Goal: Task Accomplishment & Management: Manage account settings

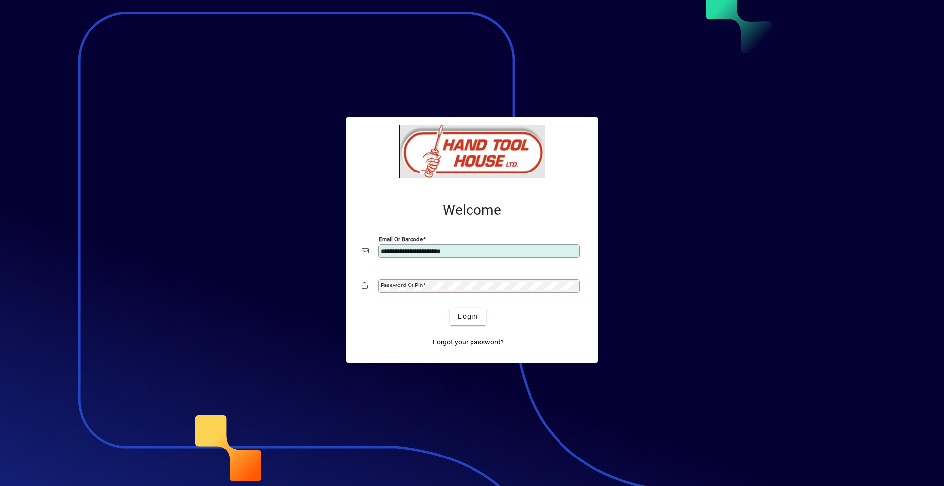
type input "**********"
click at [450, 308] on button "Login" at bounding box center [468, 317] width 36 height 18
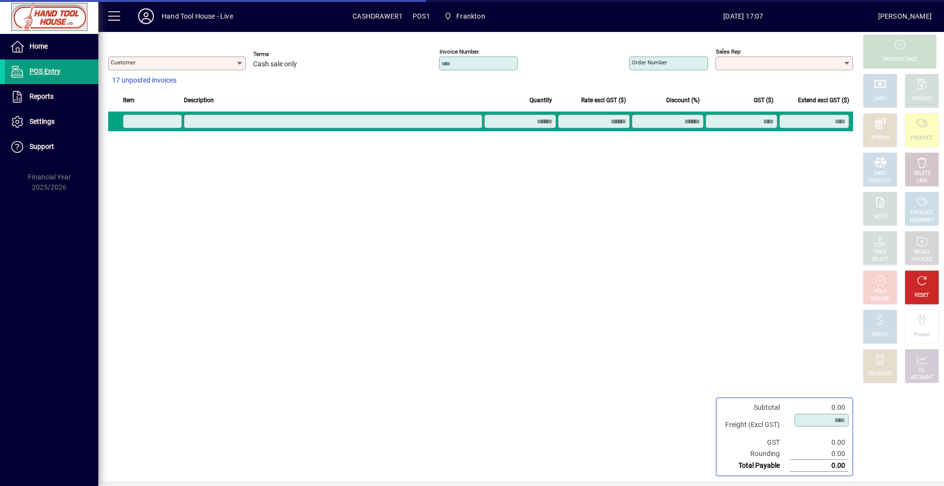
type input "**********"
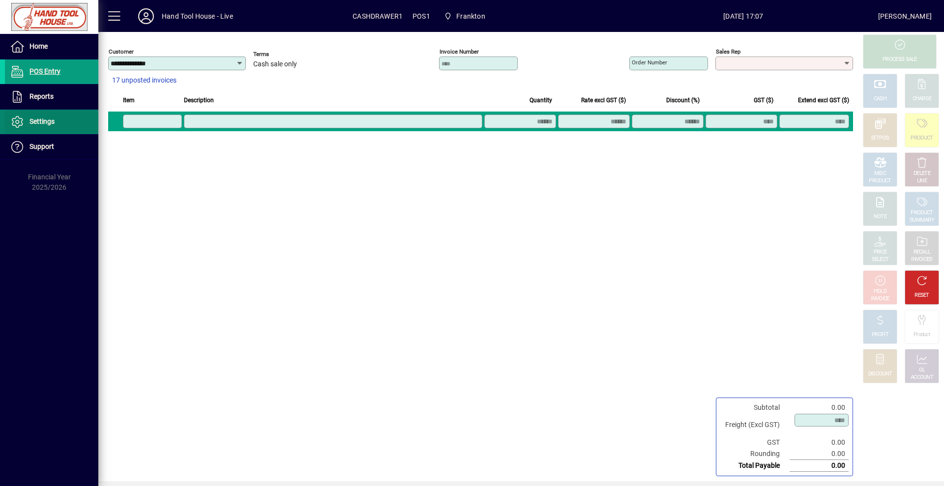
click at [47, 121] on span "Settings" at bounding box center [41, 121] width 25 height 8
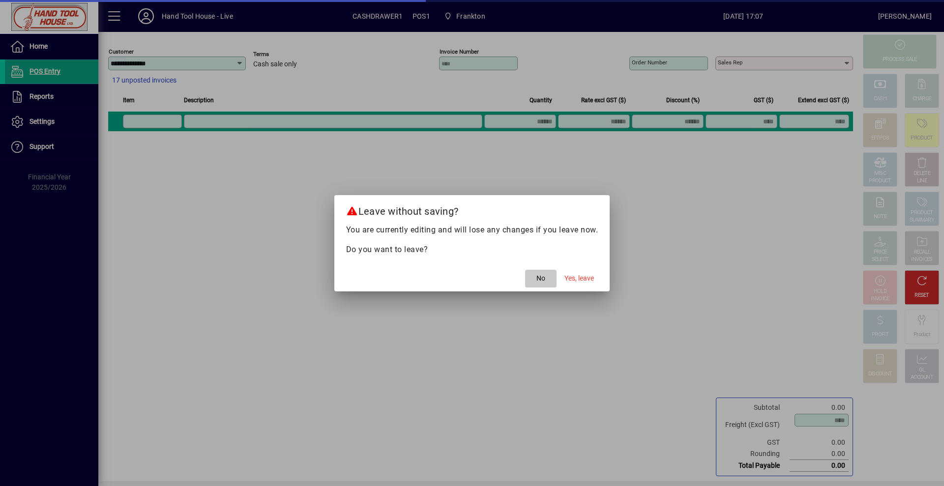
drag, startPoint x: 533, startPoint y: 278, endPoint x: 347, endPoint y: 214, distance: 196.2
click at [529, 279] on span "button" at bounding box center [540, 279] width 31 height 24
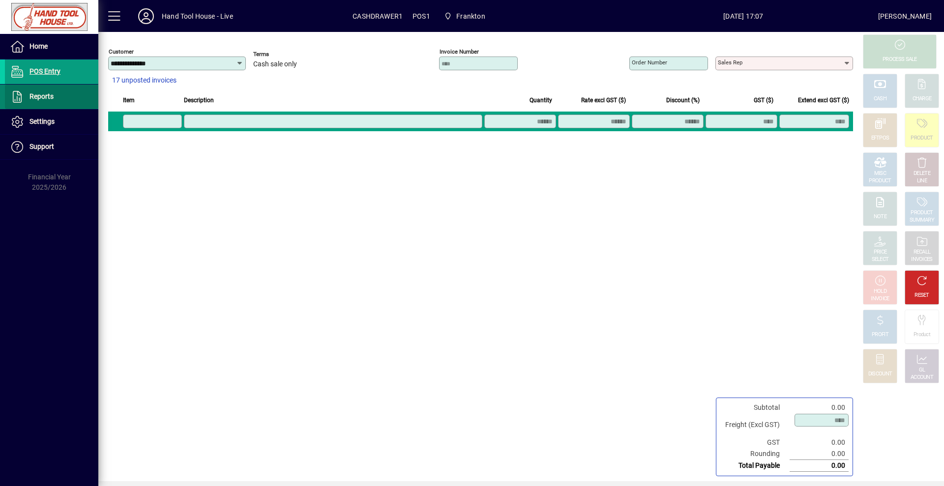
click at [62, 93] on span at bounding box center [51, 97] width 93 height 24
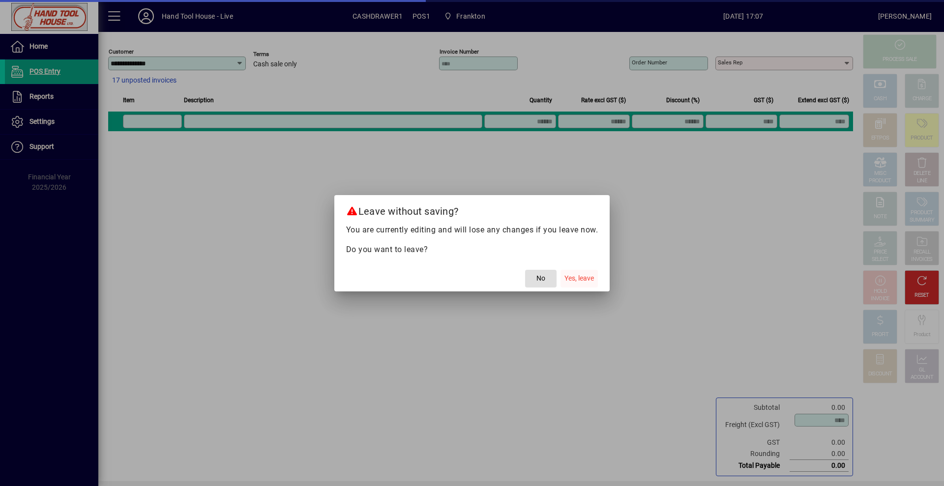
click at [581, 284] on span "button" at bounding box center [578, 279] width 37 height 24
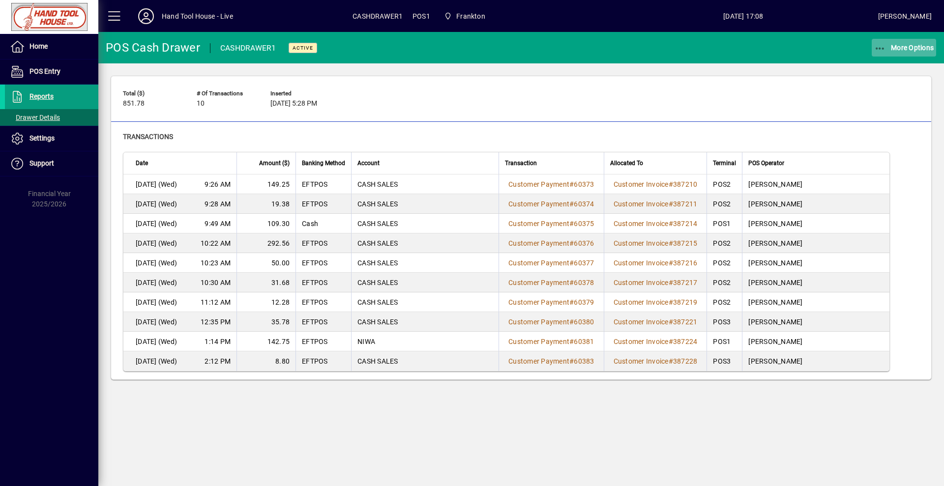
click at [922, 37] on span "button" at bounding box center [903, 48] width 65 height 24
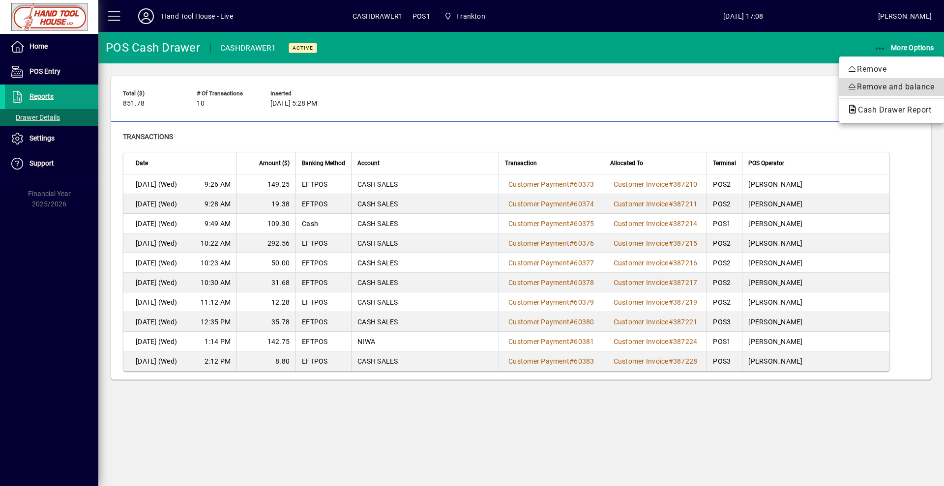
click at [878, 84] on span "Remove and balance" at bounding box center [891, 87] width 89 height 12
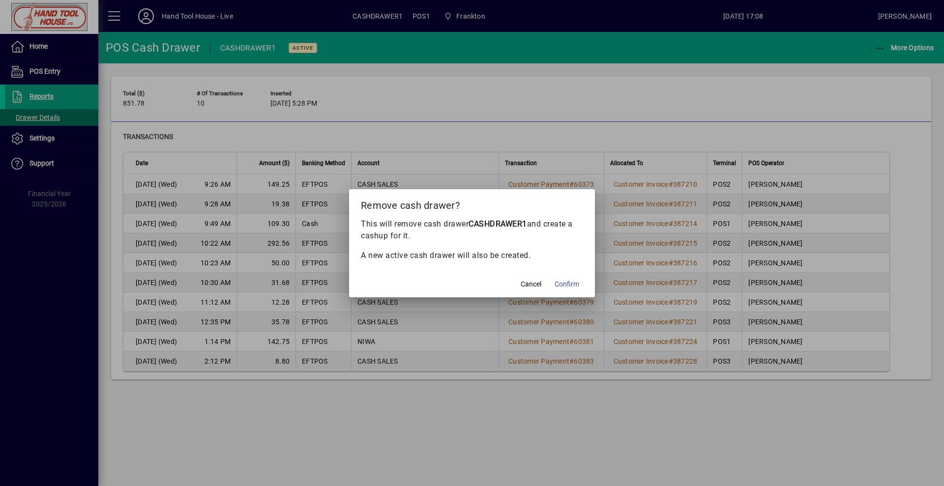
click at [564, 286] on span "Confirm" at bounding box center [566, 284] width 25 height 10
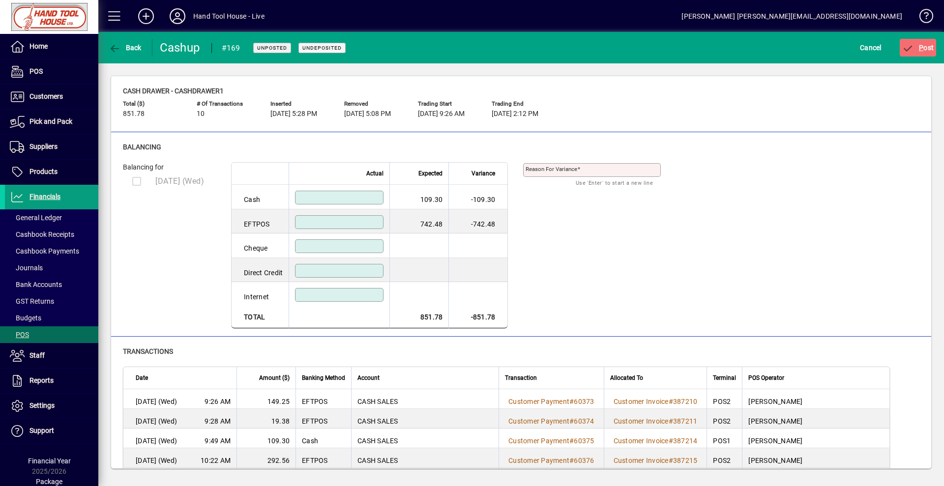
click at [332, 220] on input at bounding box center [340, 222] width 86 height 8
type input "******"
click at [347, 205] on div at bounding box center [339, 199] width 88 height 16
type input "******"
click at [590, 235] on div "Reason for variance Use 'Enter' to start a new line" at bounding box center [599, 240] width 152 height 178
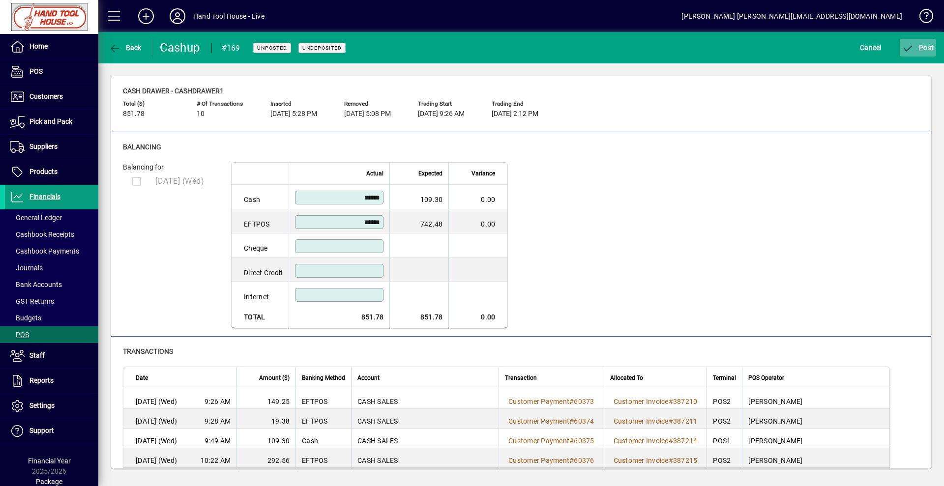
click at [927, 46] on span "P ost" at bounding box center [918, 48] width 32 height 8
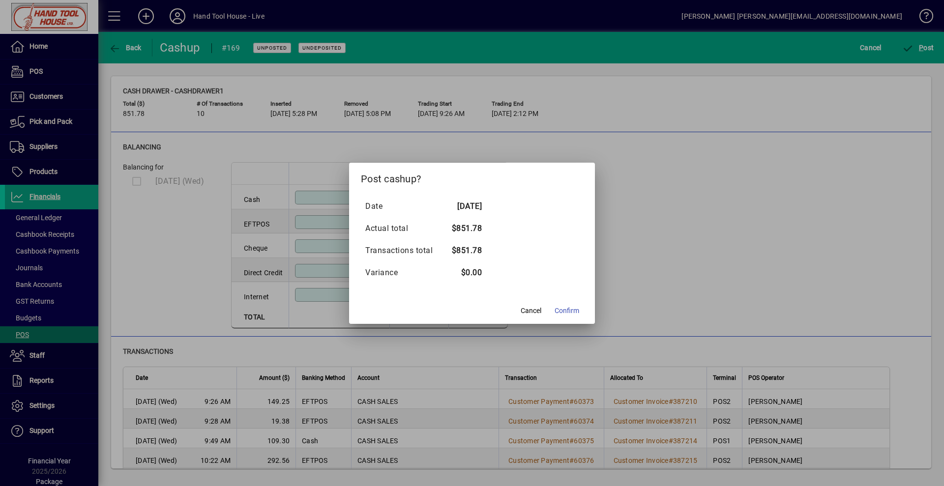
click at [565, 305] on span at bounding box center [566, 311] width 32 height 24
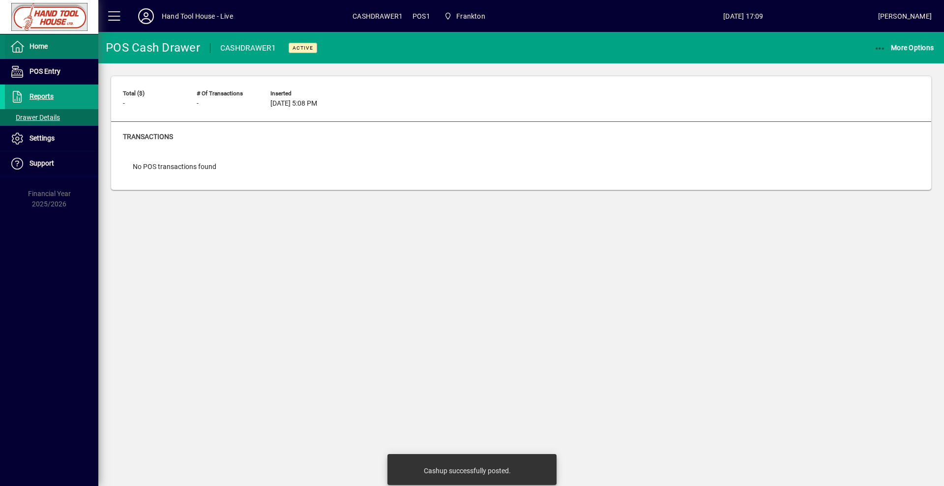
click at [44, 50] on span "Home" at bounding box center [38, 46] width 18 height 8
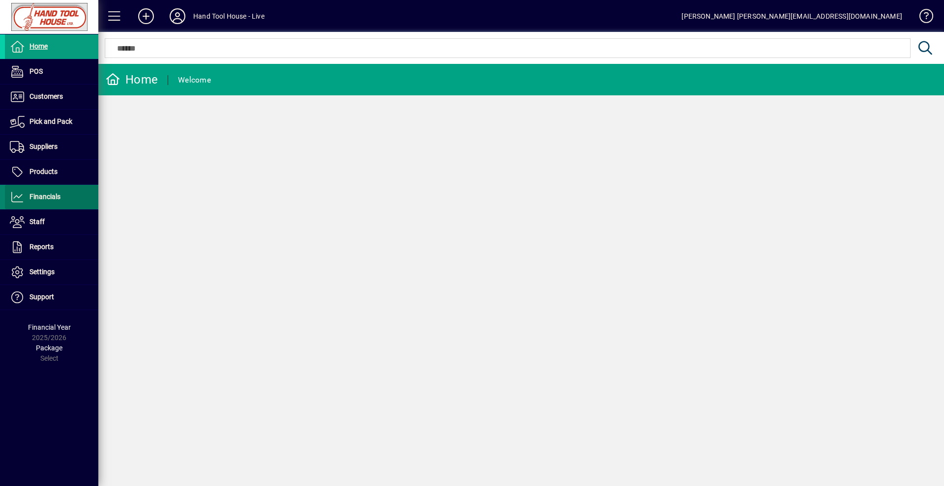
click at [52, 196] on span "Financials" at bounding box center [44, 197] width 31 height 8
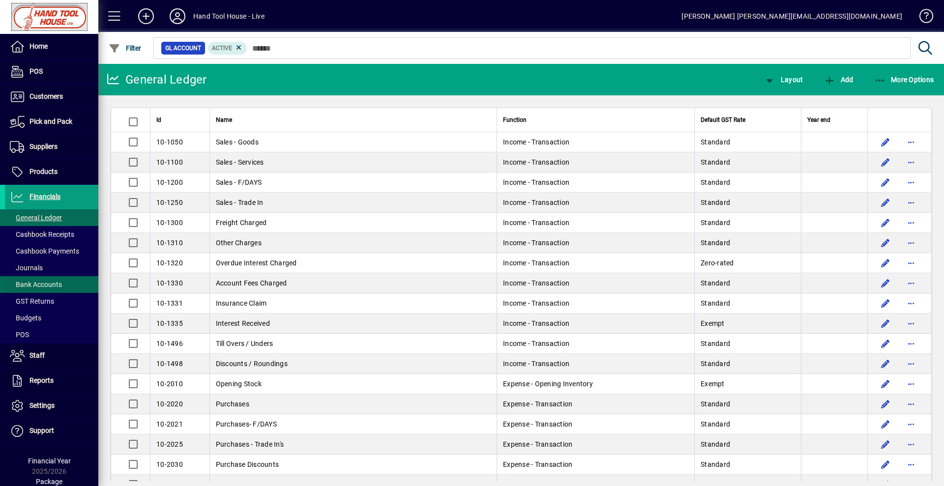
click at [56, 279] on span at bounding box center [51, 285] width 93 height 24
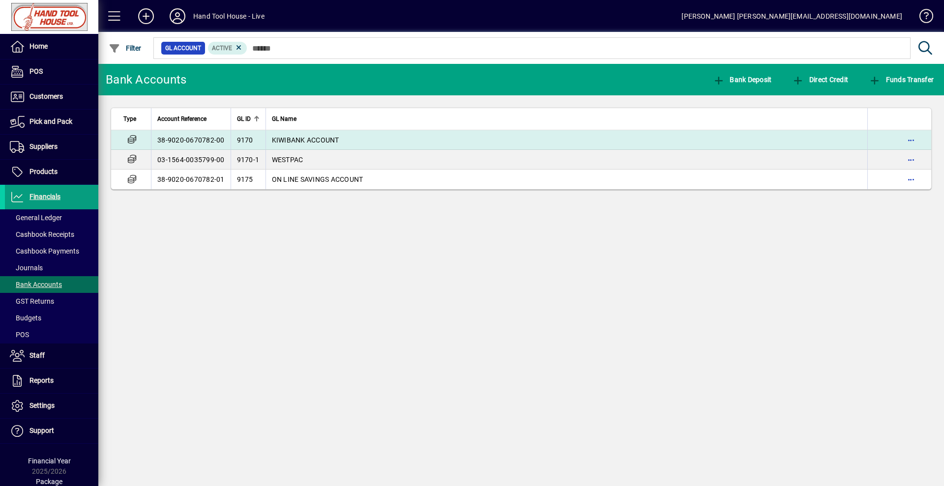
click at [286, 136] on span "KIWIBANK ACCOUNT" at bounding box center [305, 140] width 67 height 8
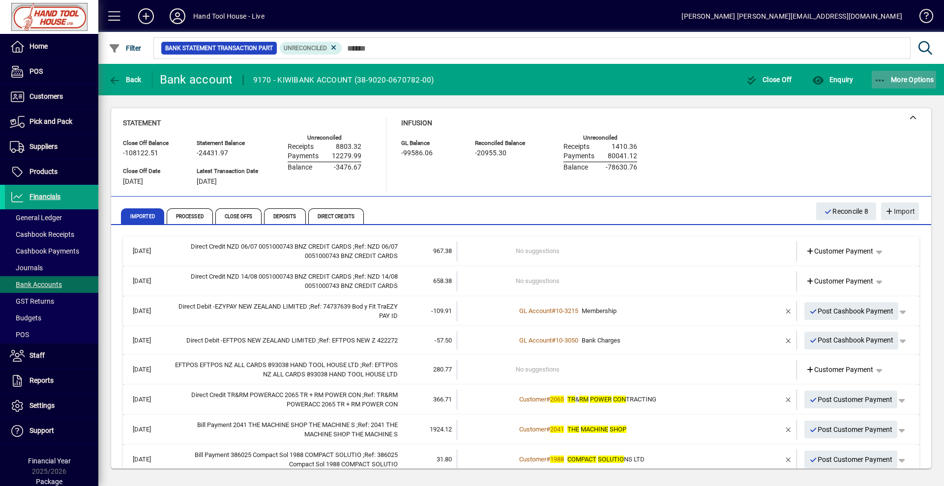
click at [921, 89] on span "button" at bounding box center [903, 80] width 65 height 24
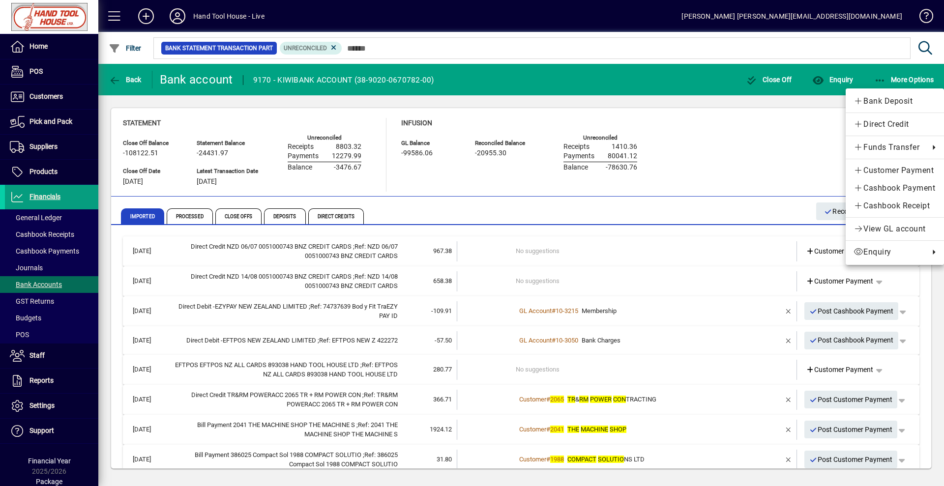
click at [257, 117] on div at bounding box center [472, 243] width 944 height 486
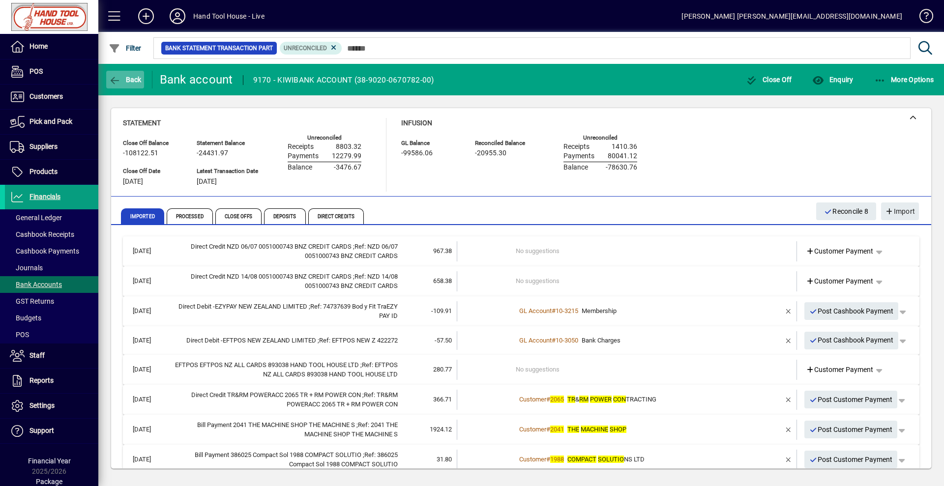
click at [124, 77] on span "Back" at bounding box center [125, 80] width 33 height 8
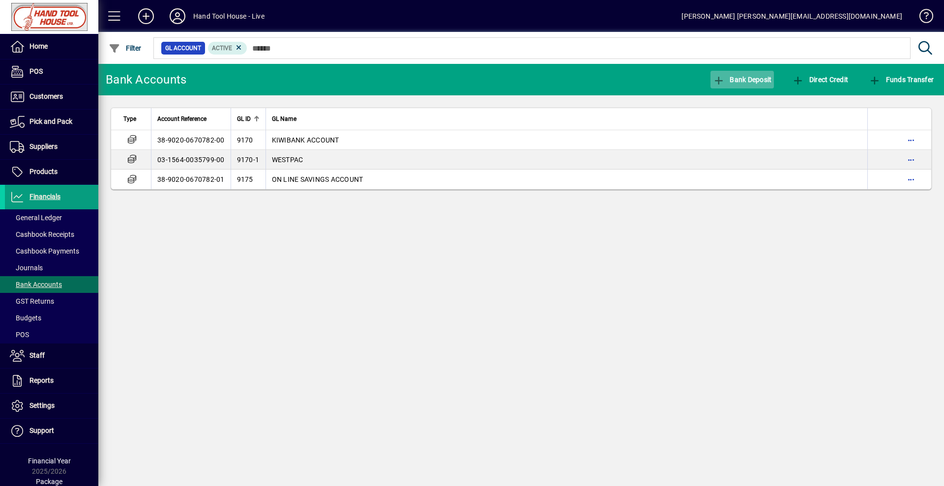
click at [734, 77] on span "Bank Deposit" at bounding box center [742, 80] width 59 height 8
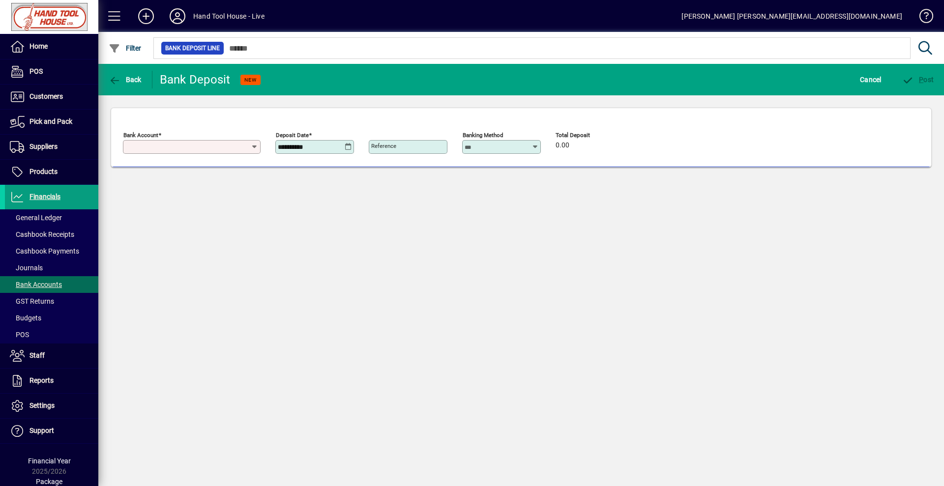
type input "**********"
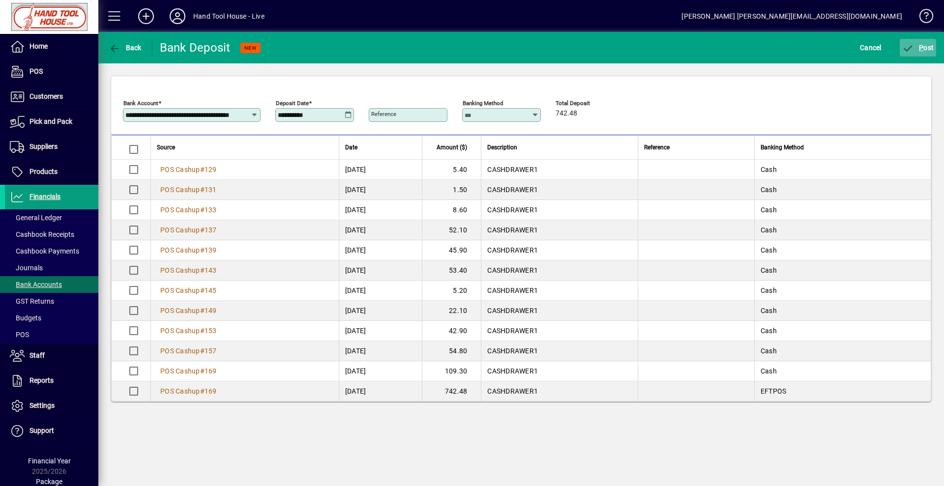
click at [925, 47] on span "P ost" at bounding box center [918, 48] width 32 height 8
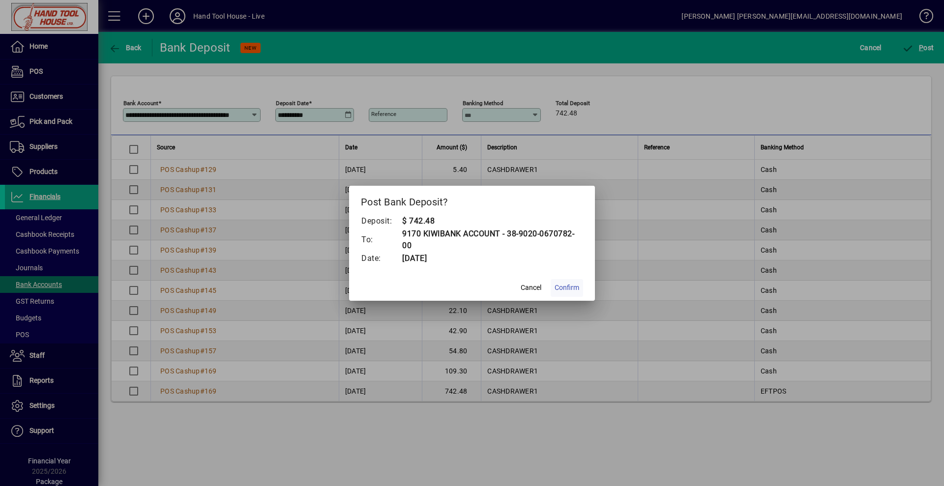
click at [568, 286] on span "Confirm" at bounding box center [566, 288] width 25 height 10
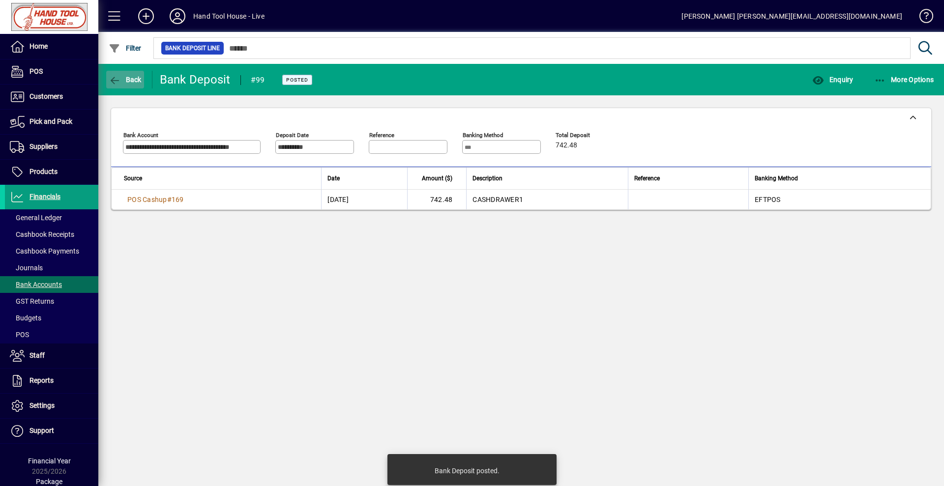
click at [130, 83] on span "Back" at bounding box center [125, 80] width 33 height 8
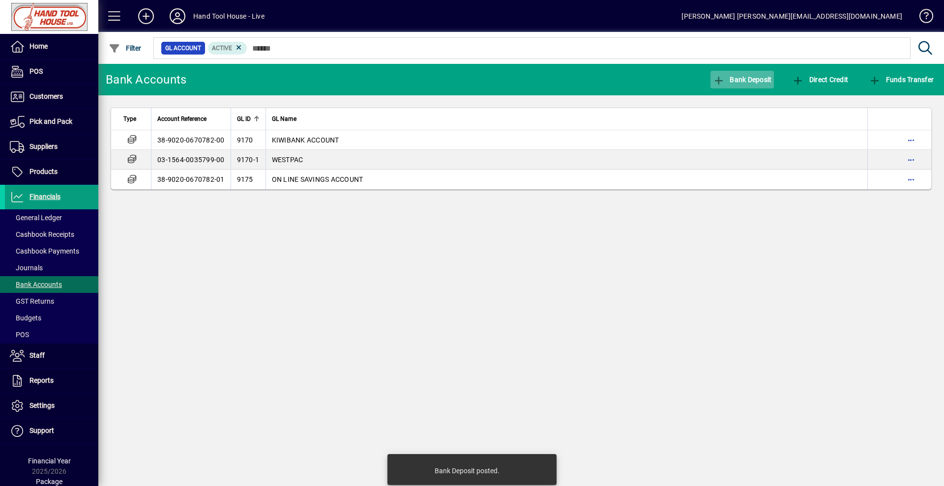
click at [745, 78] on span "Bank Deposit" at bounding box center [742, 80] width 59 height 8
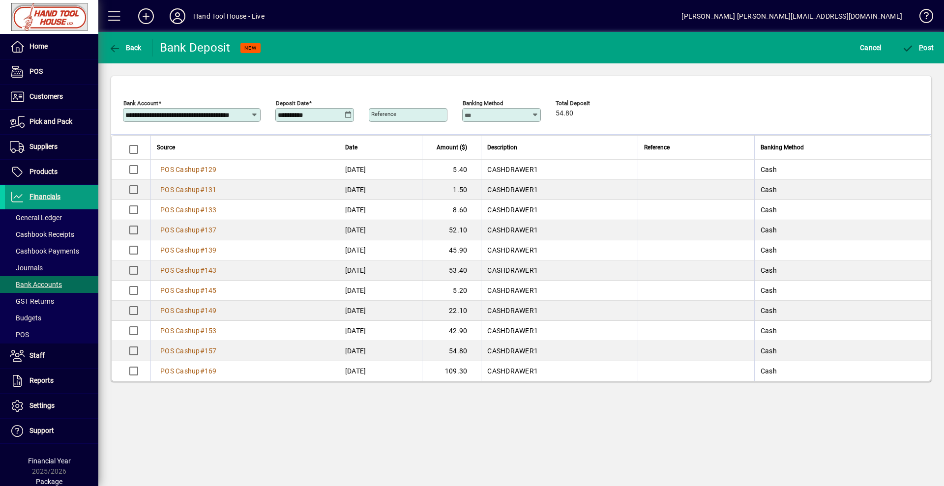
click at [341, 116] on input "**********" at bounding box center [311, 115] width 67 height 8
click at [352, 118] on div "**********" at bounding box center [316, 115] width 76 height 8
click at [349, 117] on icon at bounding box center [348, 115] width 7 height 8
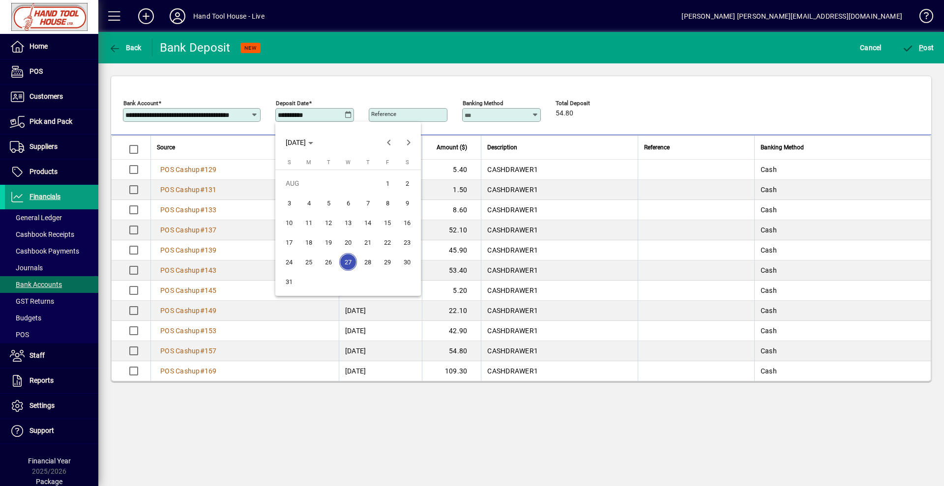
click at [330, 264] on span "26" at bounding box center [328, 262] width 18 height 18
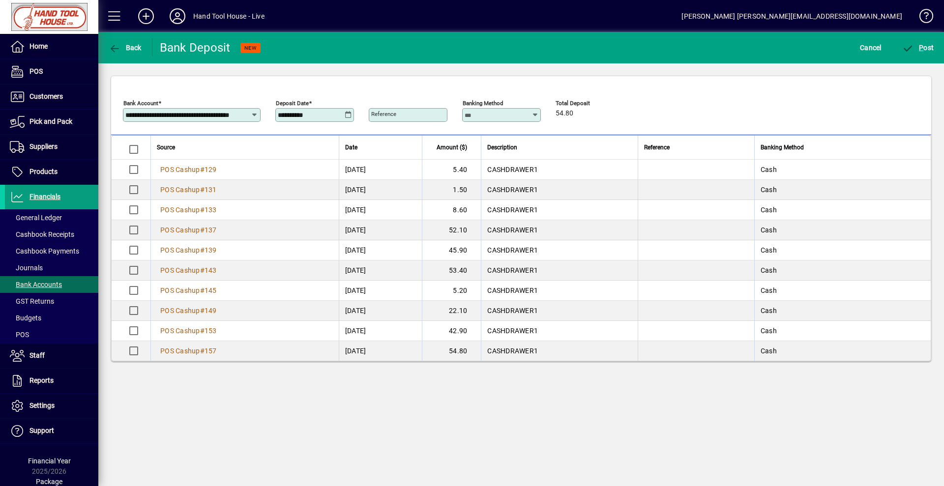
click at [353, 116] on div "**********" at bounding box center [316, 115] width 76 height 8
click at [352, 116] on div "**********" at bounding box center [316, 115] width 76 height 8
click at [349, 116] on icon at bounding box center [348, 115] width 7 height 8
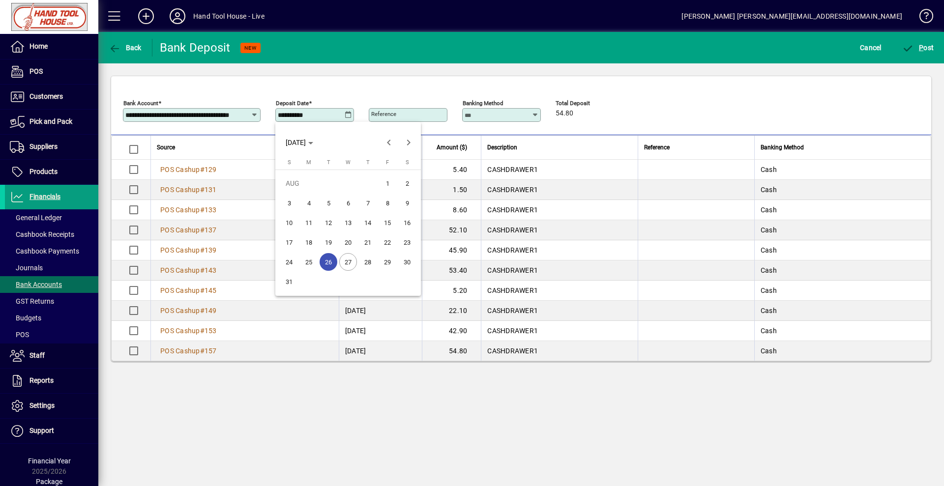
click at [345, 263] on span "27" at bounding box center [348, 262] width 18 height 18
type input "**********"
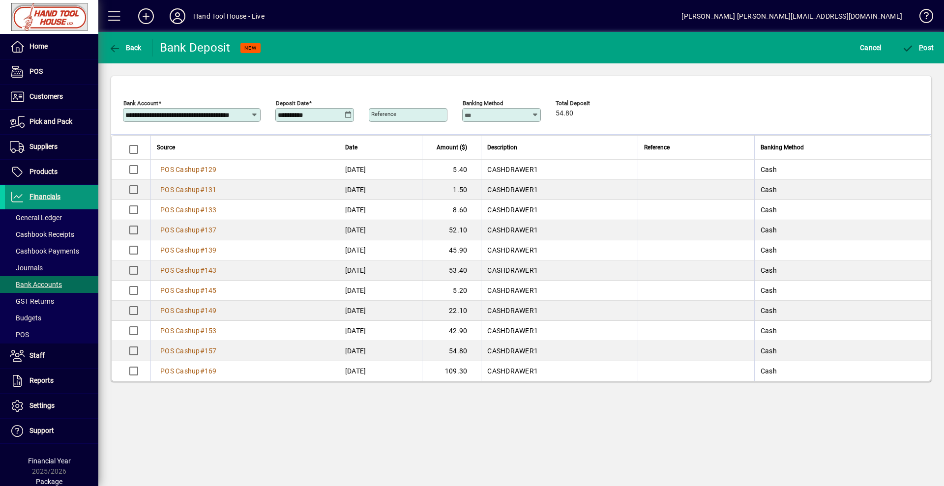
click at [49, 198] on span "Financials" at bounding box center [44, 197] width 31 height 8
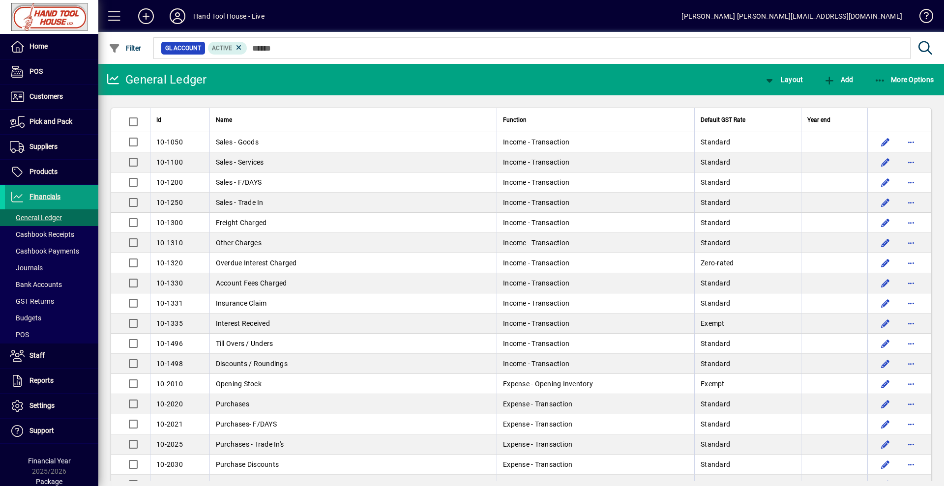
click at [898, 57] on mat-chip-set "GL Account Active" at bounding box center [532, 48] width 756 height 21
click at [900, 76] on span "More Options" at bounding box center [904, 80] width 60 height 8
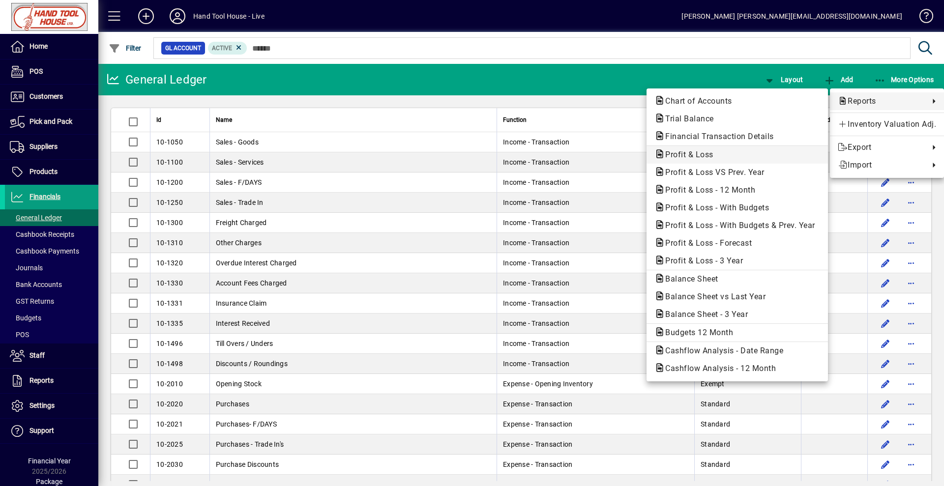
click at [761, 152] on span "Profit & Loss" at bounding box center [737, 155] width 166 height 12
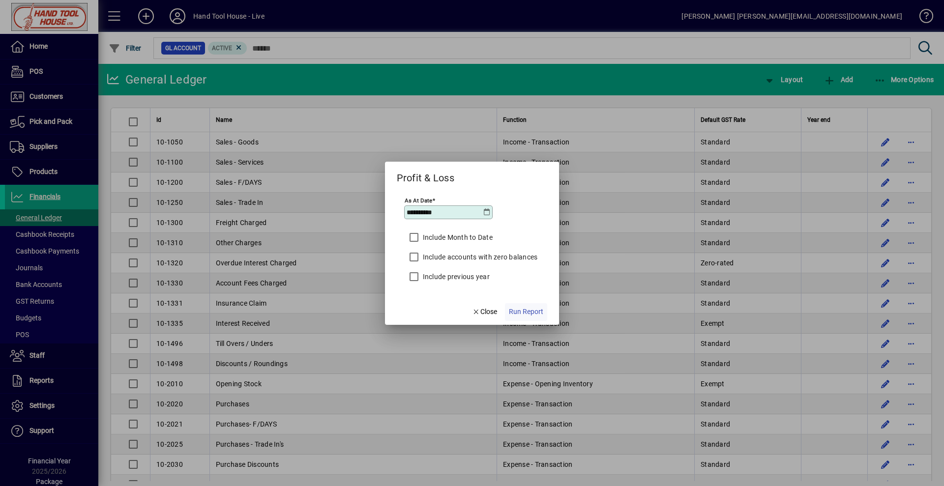
click at [533, 311] on span "Run Report" at bounding box center [526, 312] width 34 height 10
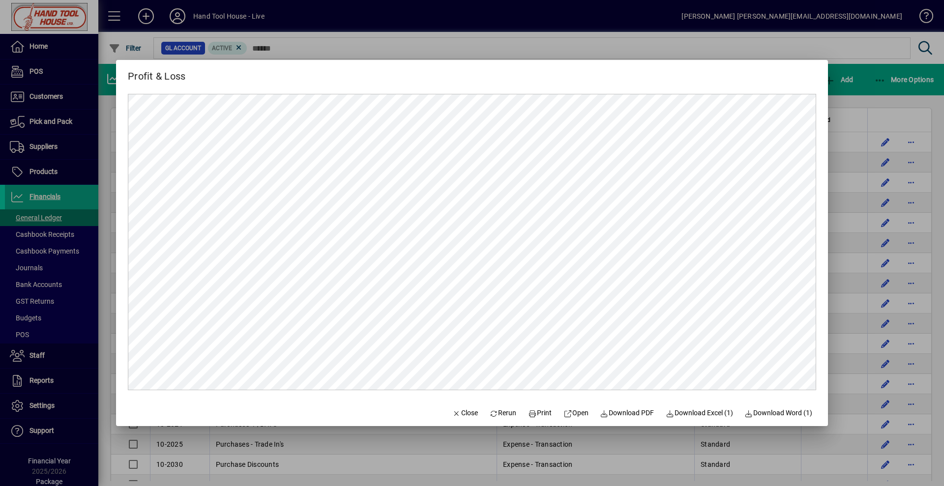
click at [849, 95] on div at bounding box center [472, 243] width 944 height 486
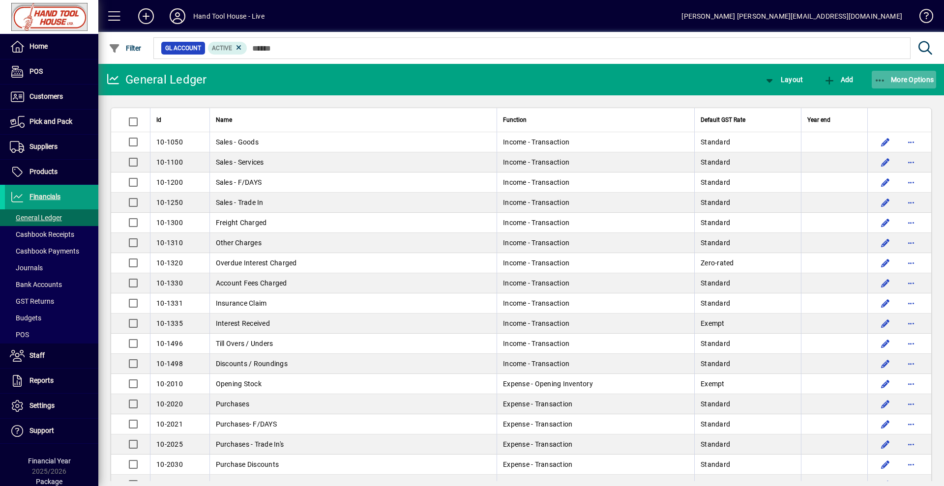
click at [910, 78] on span "More Options" at bounding box center [904, 80] width 60 height 8
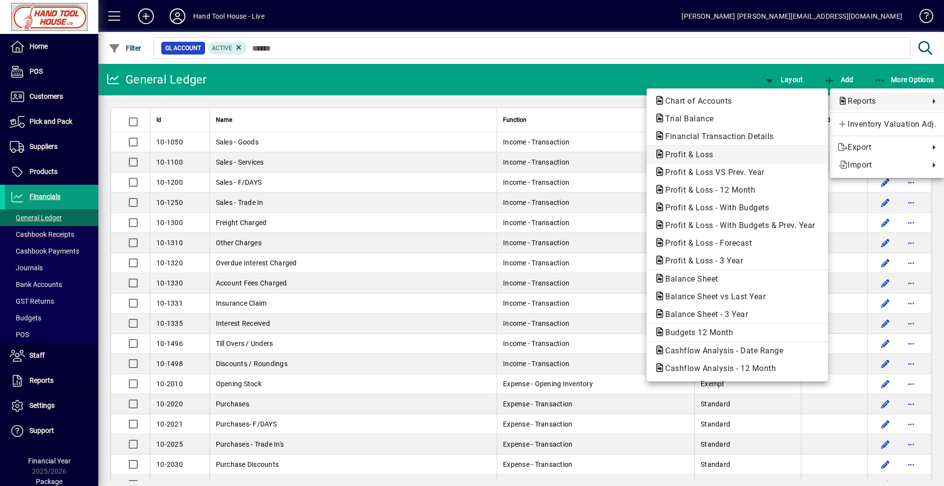
click at [737, 156] on span "Profit & Loss" at bounding box center [737, 155] width 166 height 12
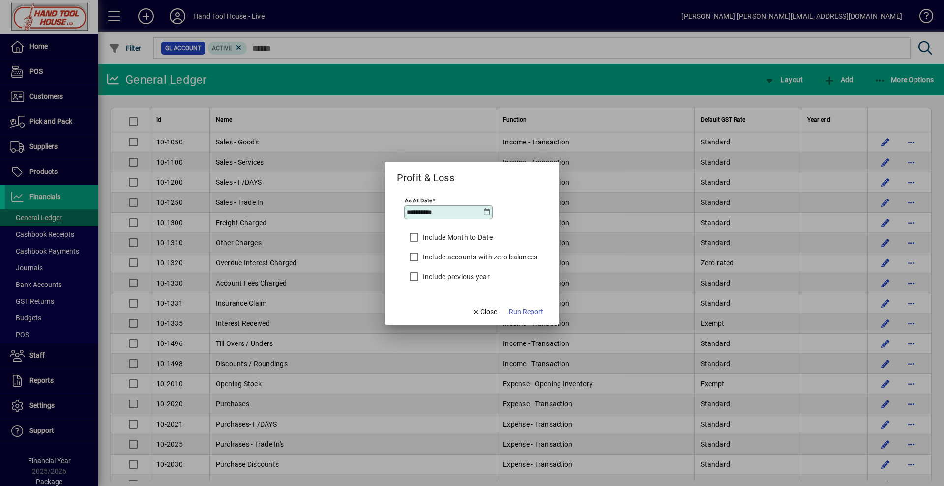
click at [450, 239] on label "Include Month to Date" at bounding box center [457, 237] width 72 height 10
click at [528, 314] on span "Run Report" at bounding box center [526, 312] width 34 height 10
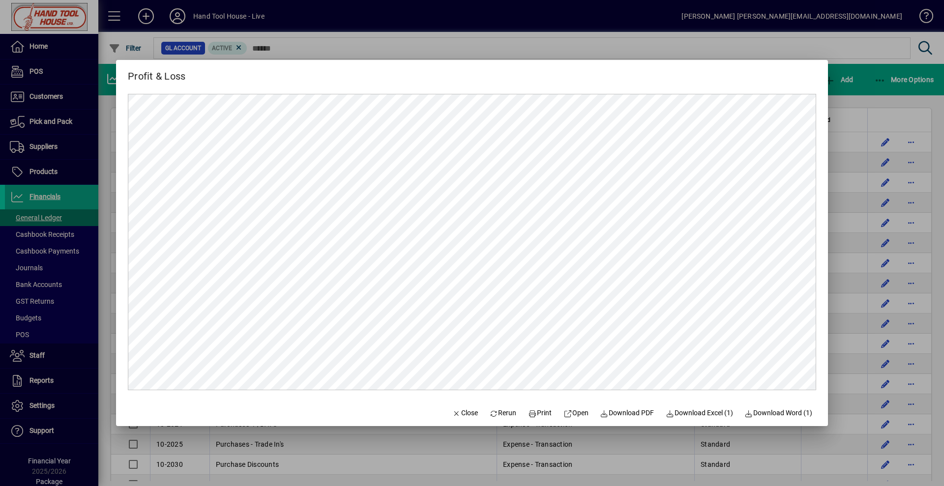
click at [772, 31] on div at bounding box center [472, 243] width 944 height 486
